Goal: Information Seeking & Learning: Find specific page/section

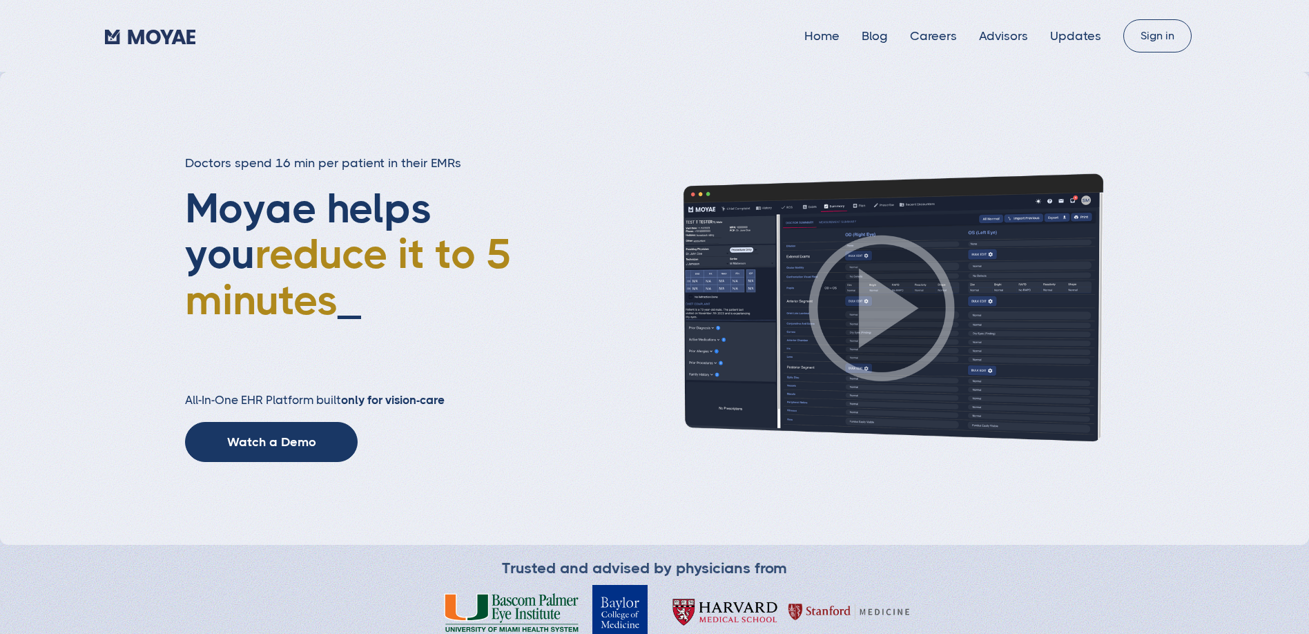
drag, startPoint x: 935, startPoint y: 70, endPoint x: 943, endPoint y: 63, distance: 10.8
click at [936, 71] on div "Home Blog Careers Advisors Updates Sign in" at bounding box center [654, 36] width 1309 height 72
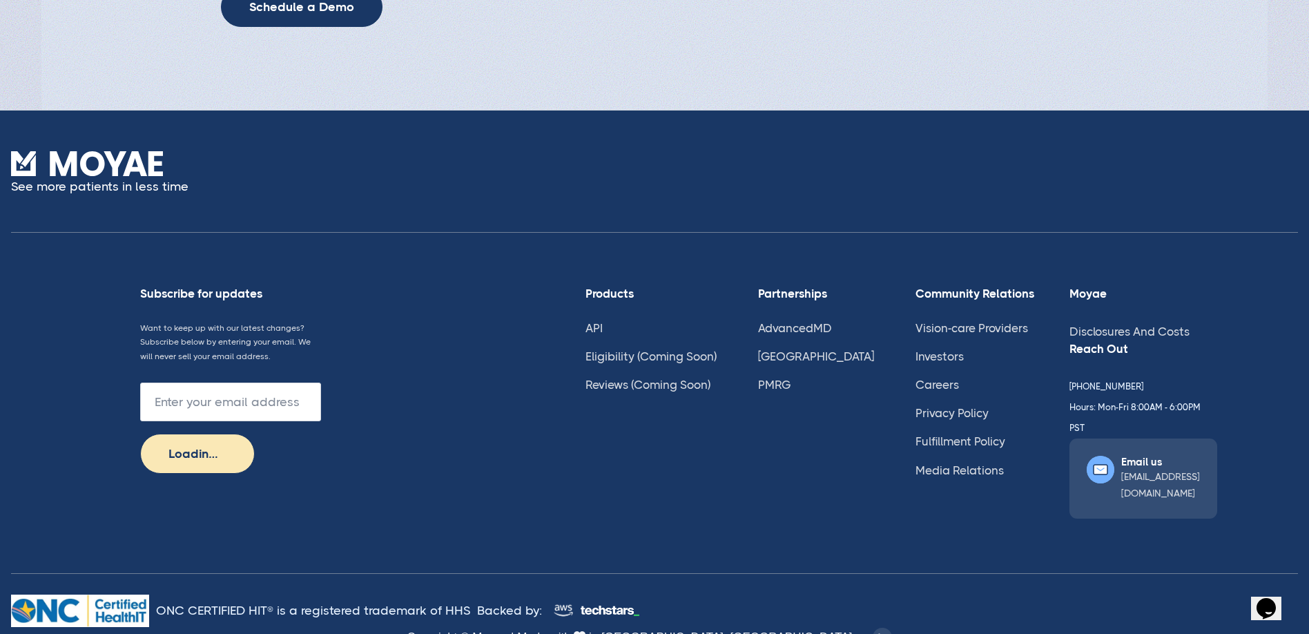
click at [790, 451] on div "Partnerships AdvancedMD Nitra PMRG" at bounding box center [819, 416] width 123 height 260
click at [915, 363] on li "Investors" at bounding box center [971, 356] width 112 height 14
click at [915, 358] on link "Investors" at bounding box center [939, 356] width 48 height 14
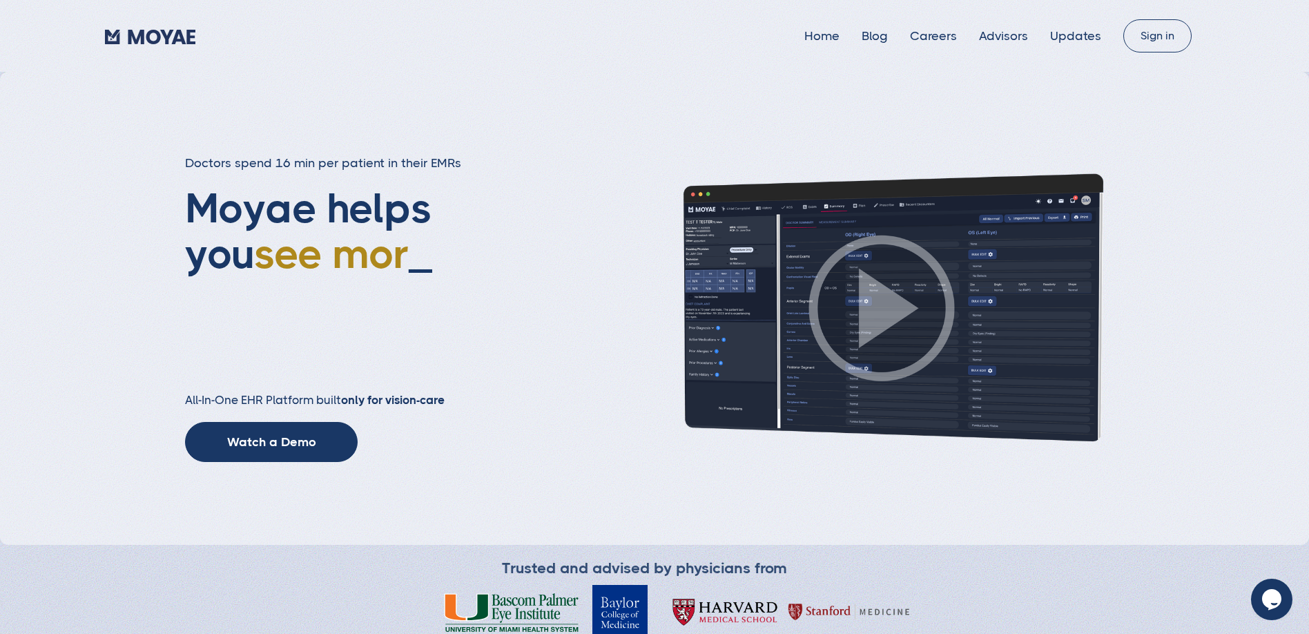
type input "Subscribe"
